Goal: Find specific page/section

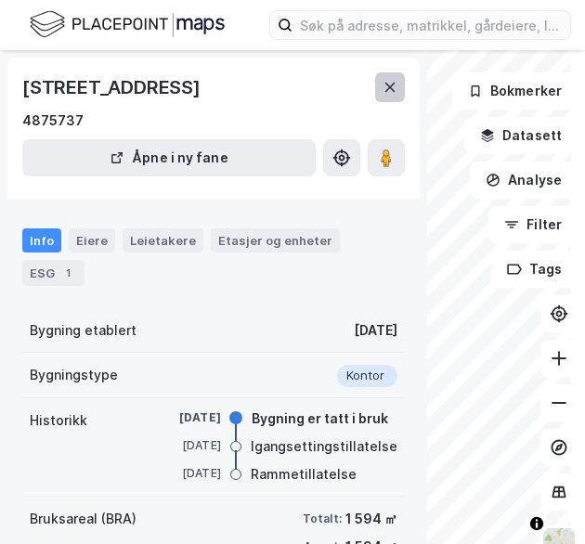
click at [383, 90] on icon at bounding box center [390, 87] width 15 height 15
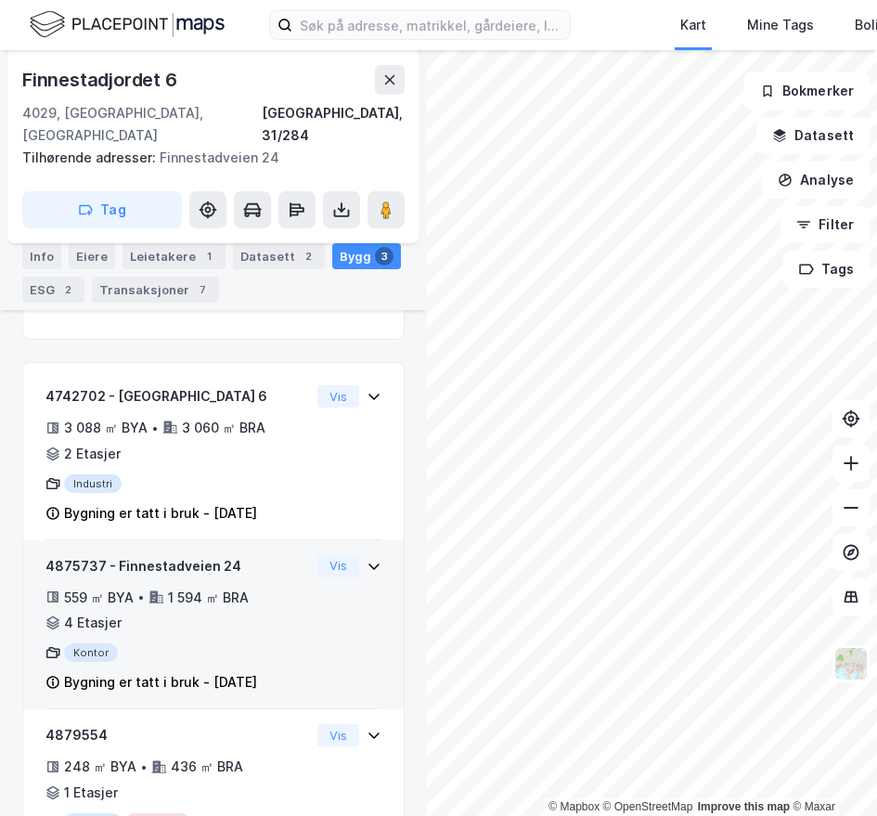
scroll to position [395, 0]
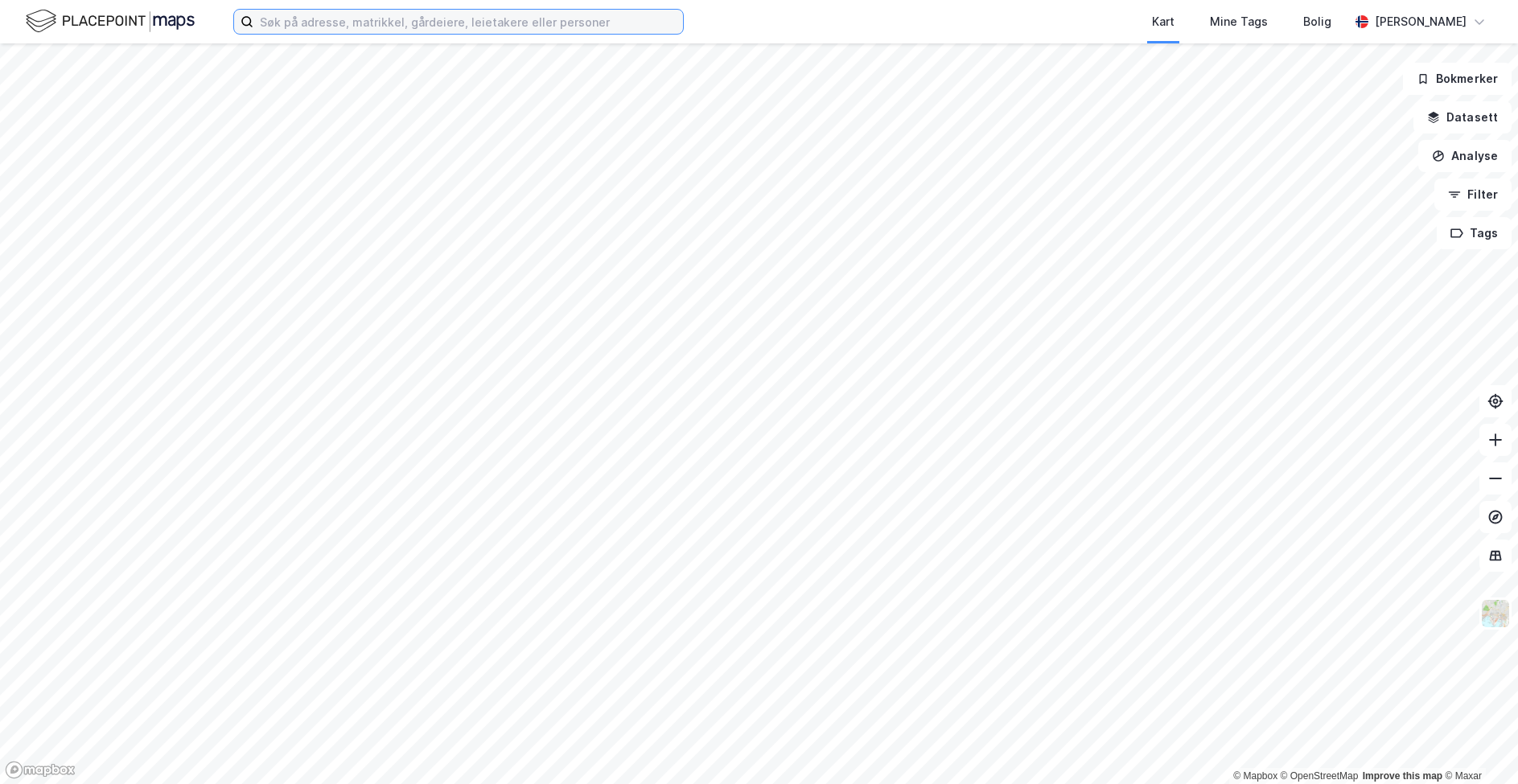
click at [537, 28] on input at bounding box center [468, 22] width 430 height 24
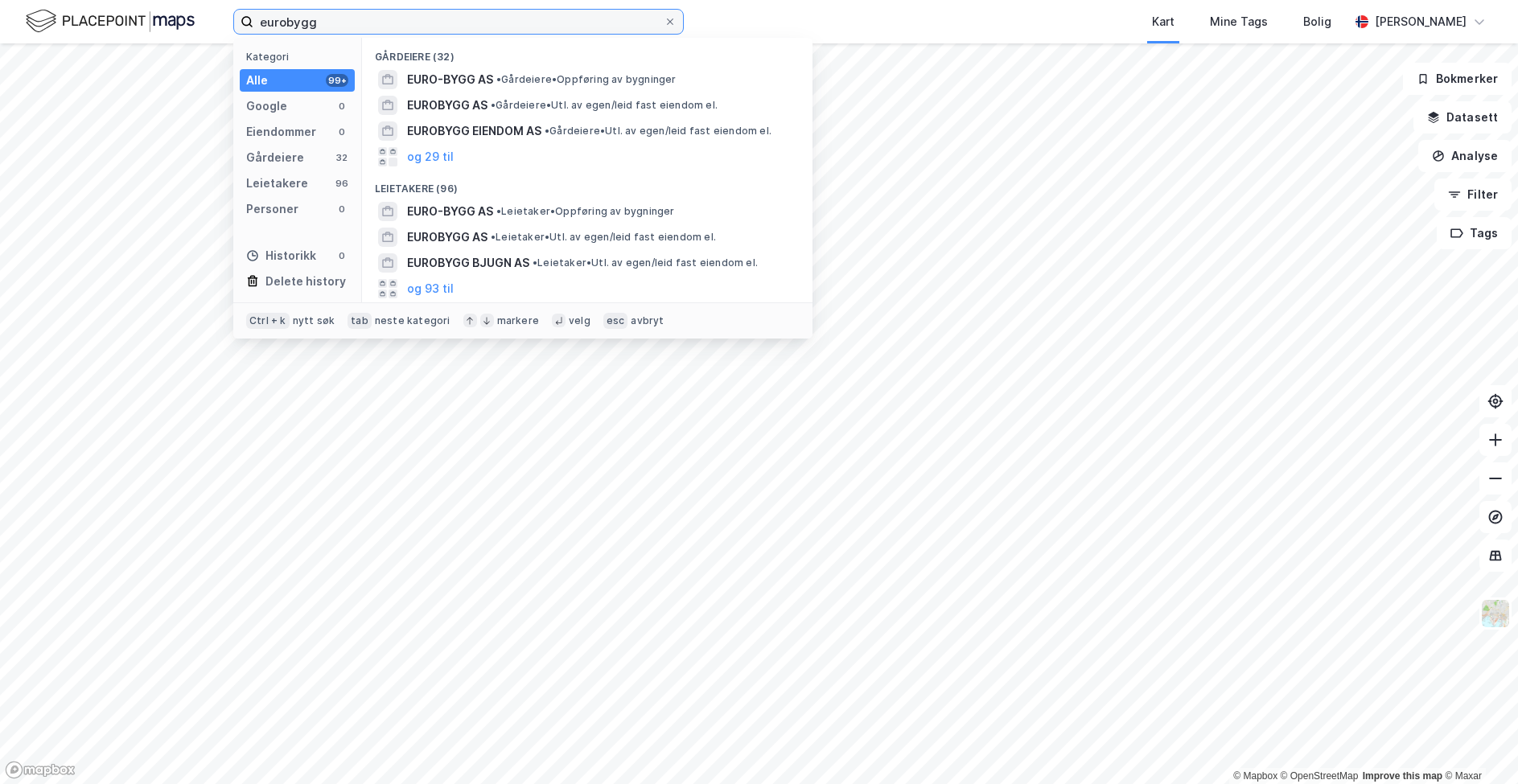
type input "eurobygg"
